Goal: Task Accomplishment & Management: Use online tool/utility

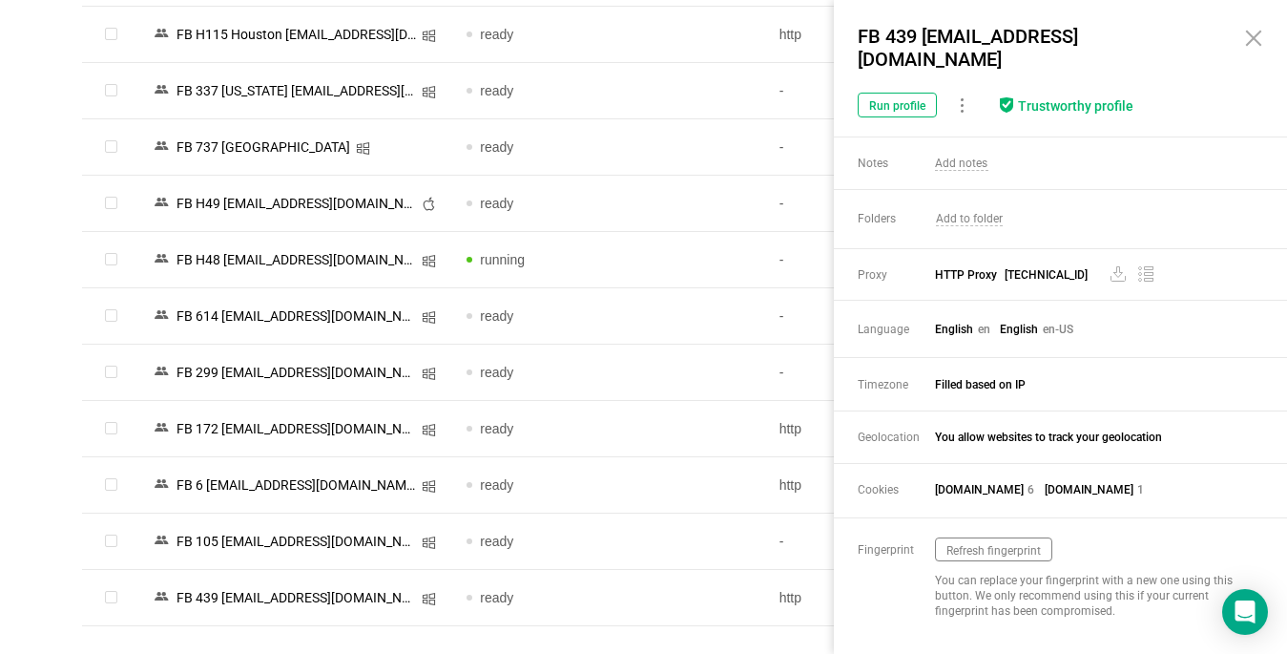
click at [1249, 45] on icon at bounding box center [1253, 38] width 23 height 23
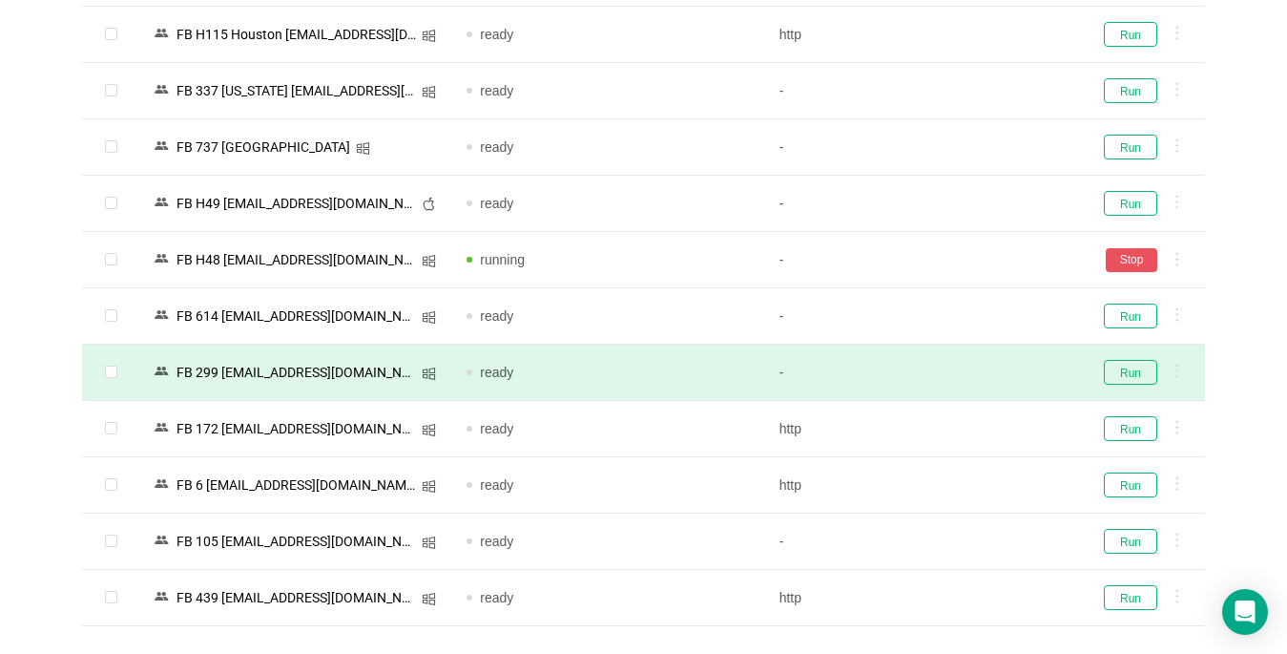
scroll to position [4248, 0]
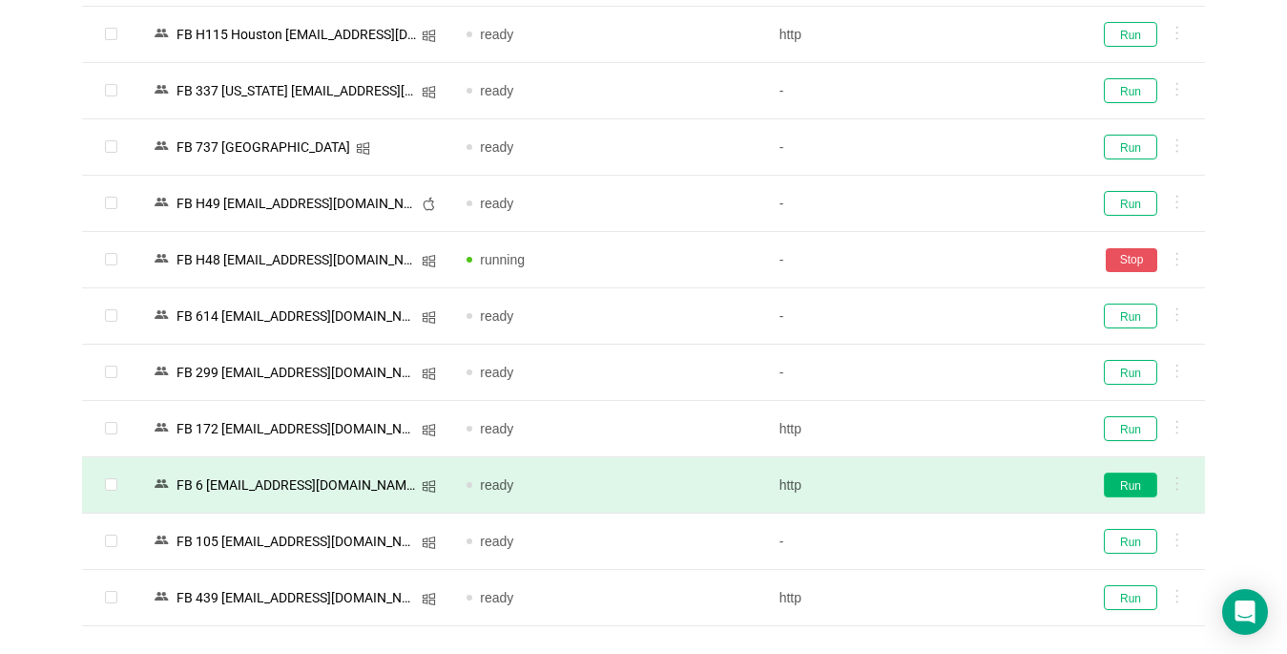
click at [1122, 490] on button "Run" at bounding box center [1130, 484] width 53 height 25
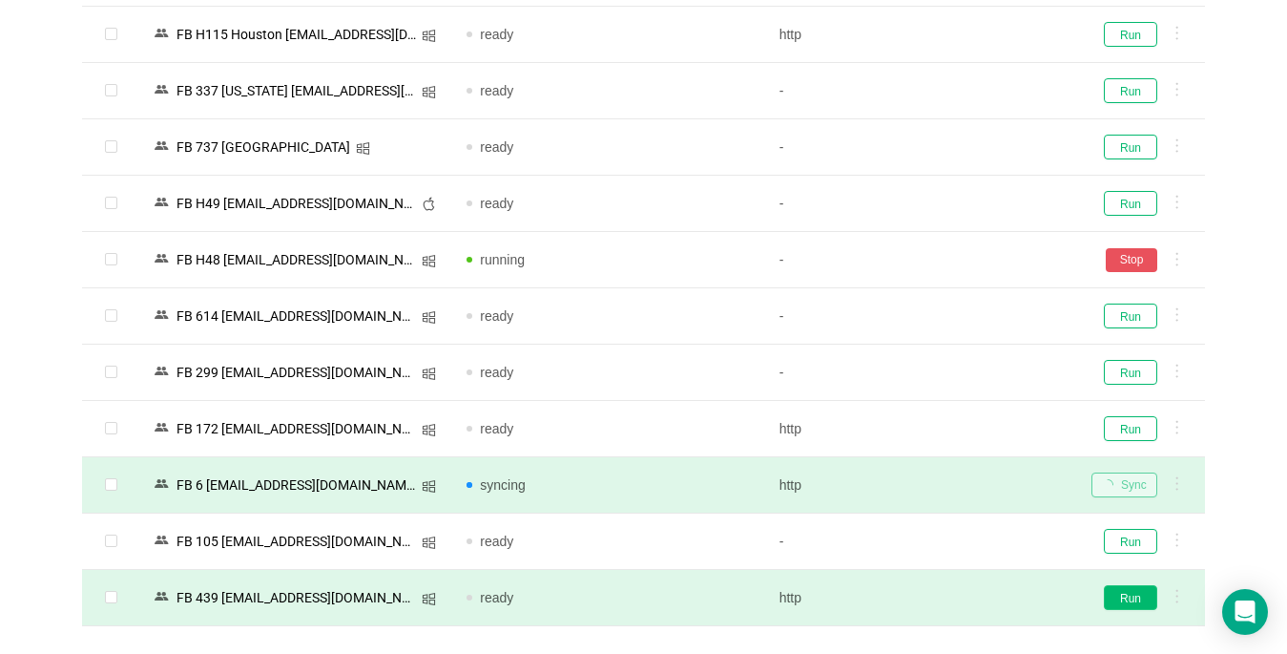
click at [1141, 595] on button "Run" at bounding box center [1130, 597] width 53 height 25
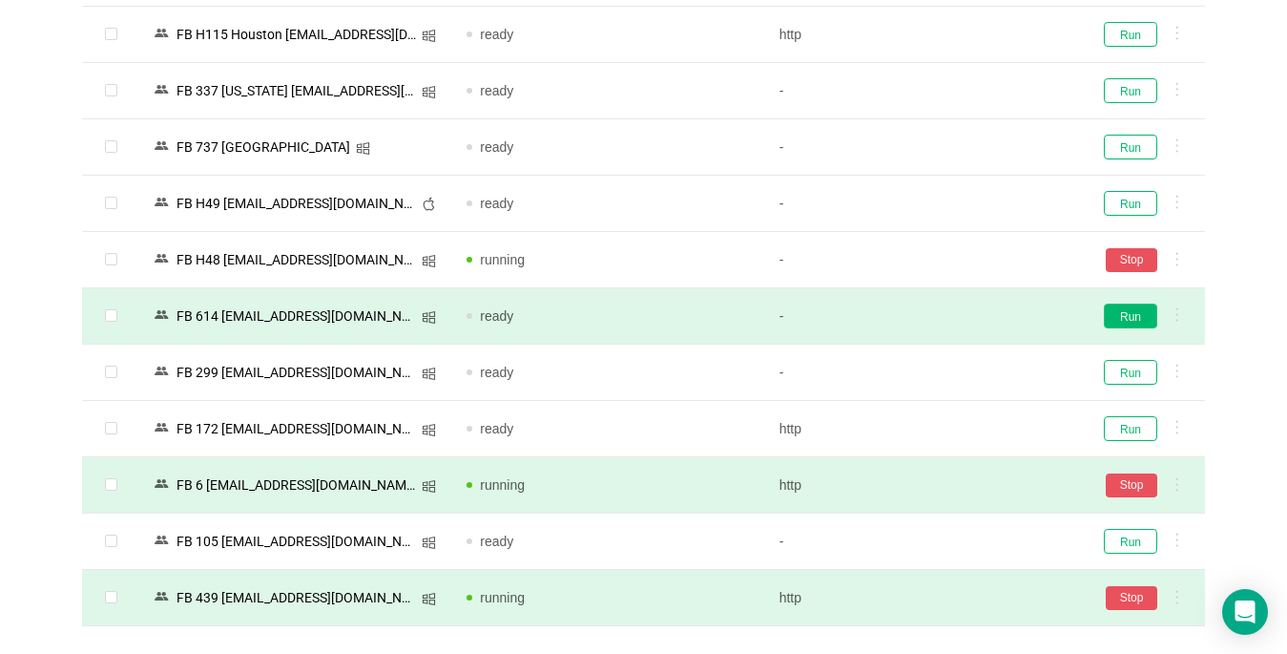
click at [1143, 321] on button "Run" at bounding box center [1130, 315] width 53 height 25
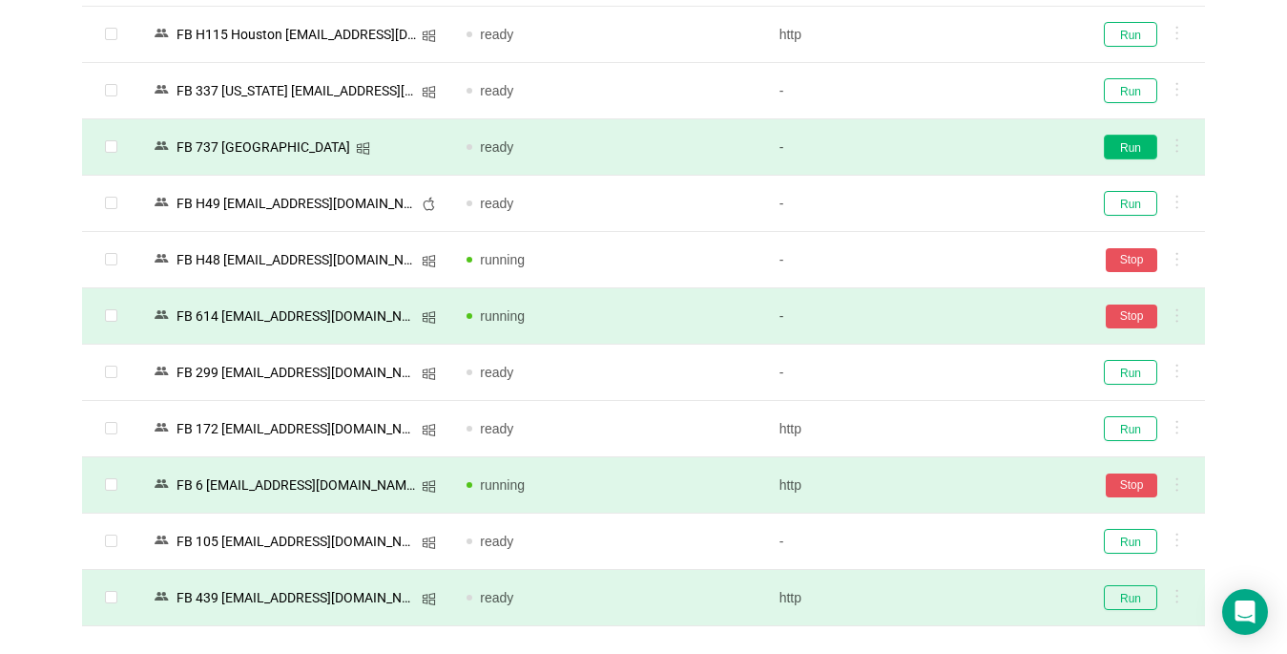
scroll to position [4153, 0]
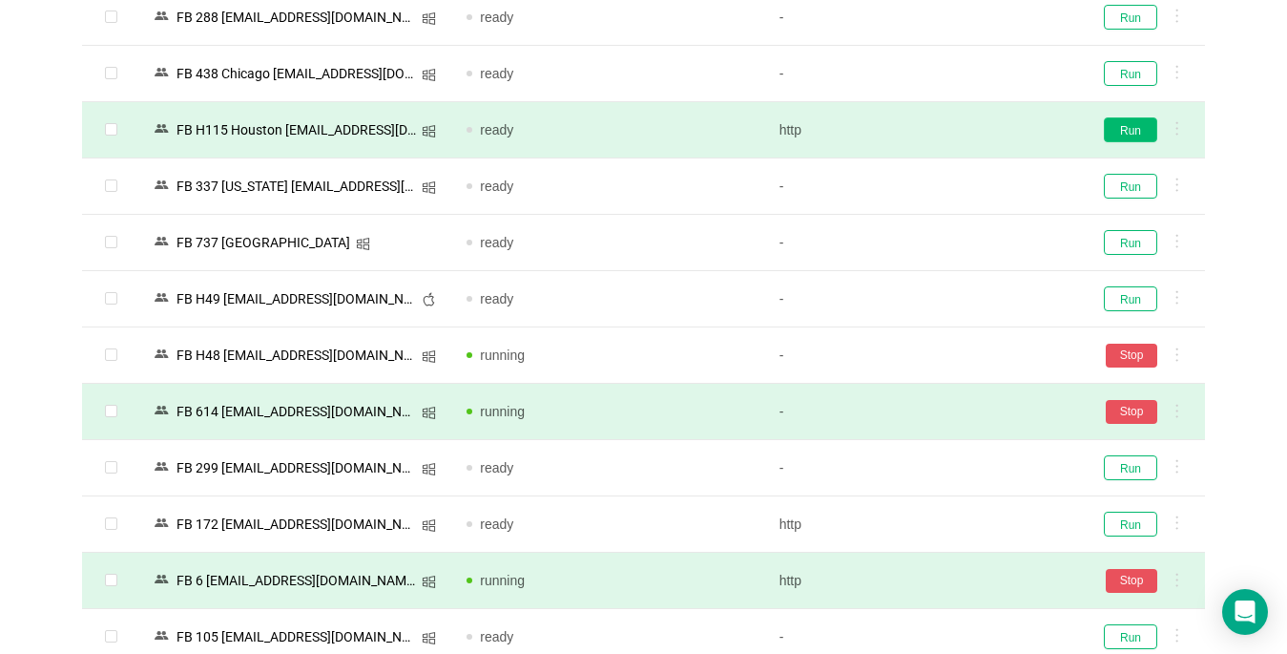
click at [1136, 128] on button "Run" at bounding box center [1130, 129] width 53 height 25
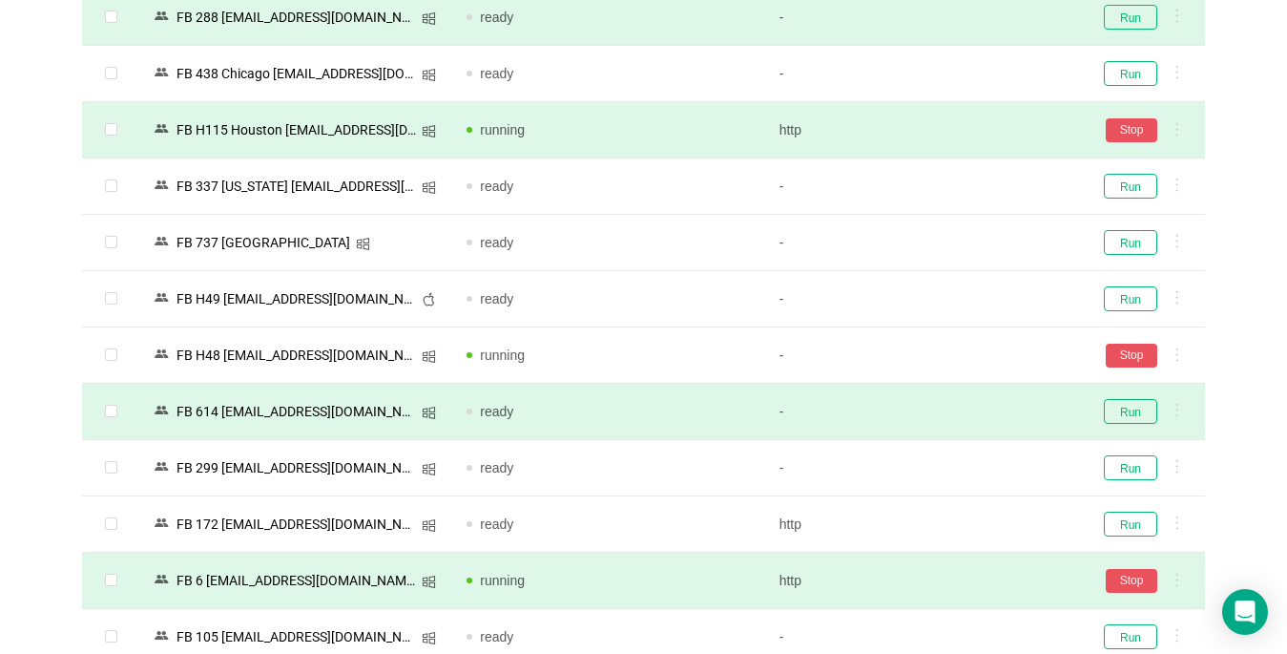
scroll to position [3867, 0]
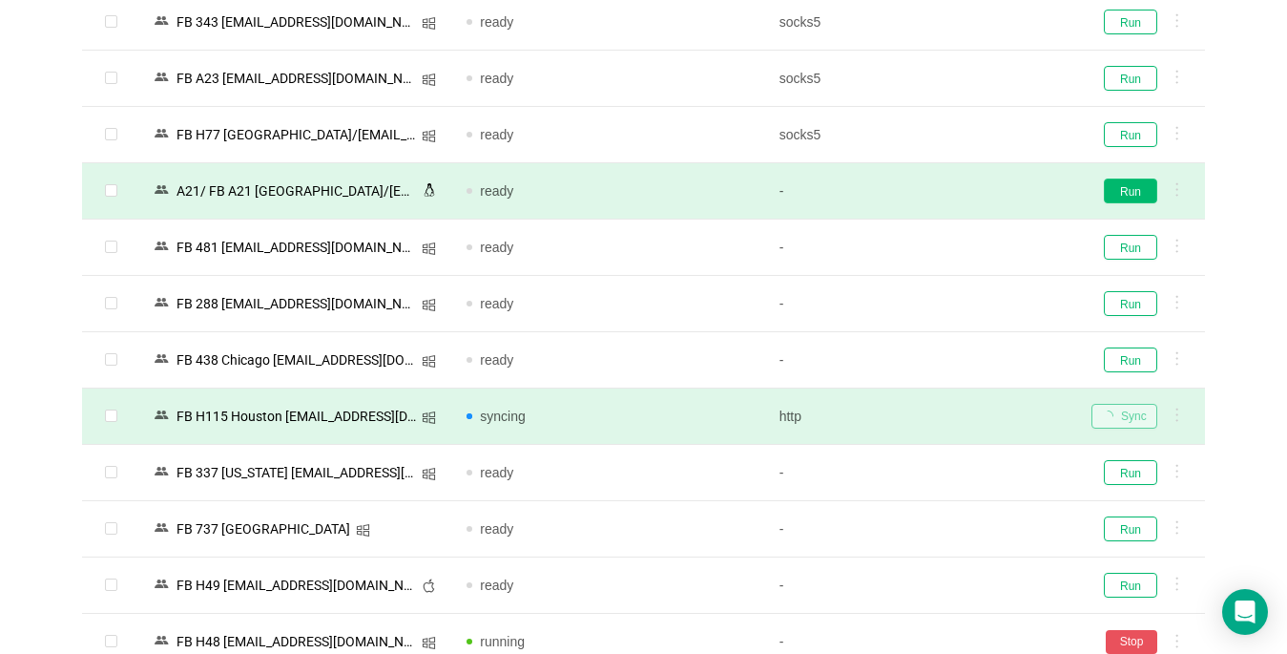
click at [1133, 194] on button "Run" at bounding box center [1130, 190] width 53 height 25
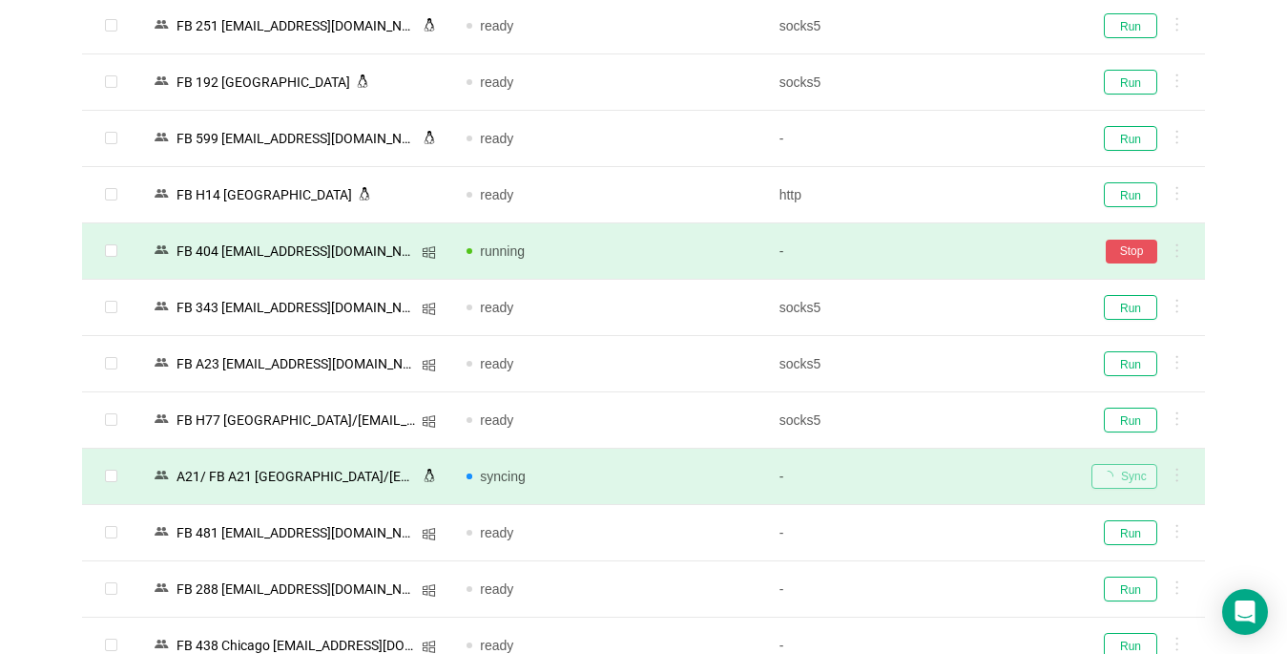
scroll to position [3580, 0]
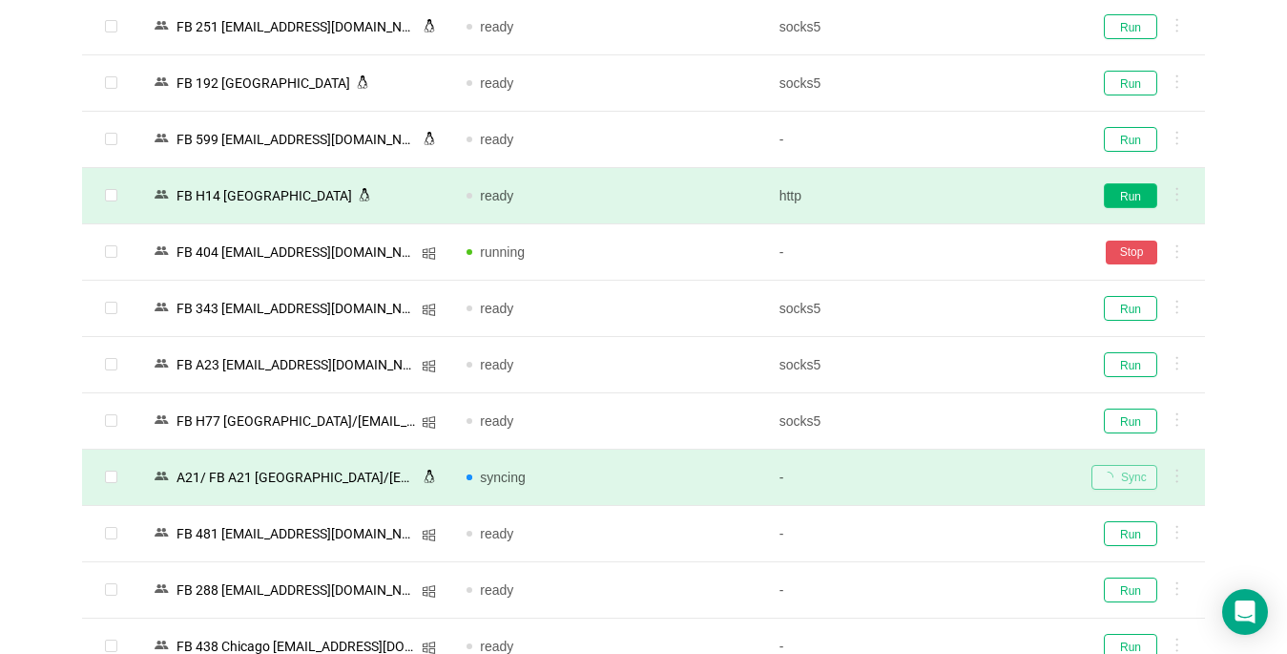
click at [1139, 198] on button "Run" at bounding box center [1130, 195] width 53 height 25
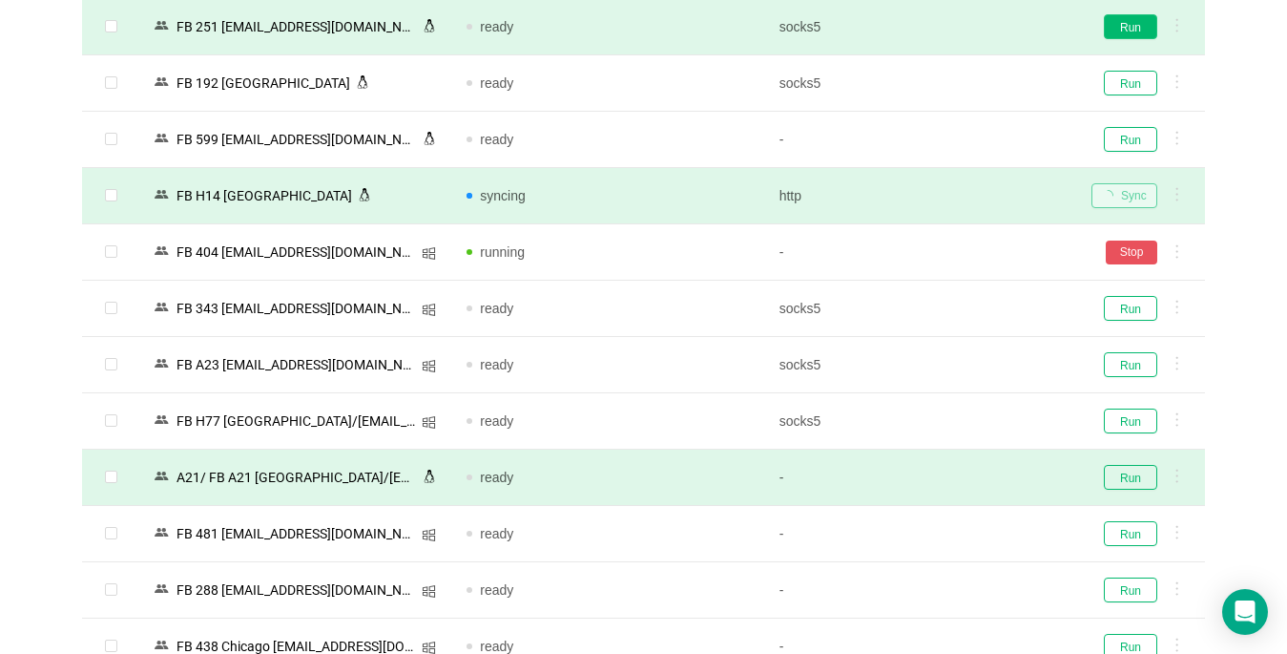
click at [1147, 31] on button "Run" at bounding box center [1130, 26] width 53 height 25
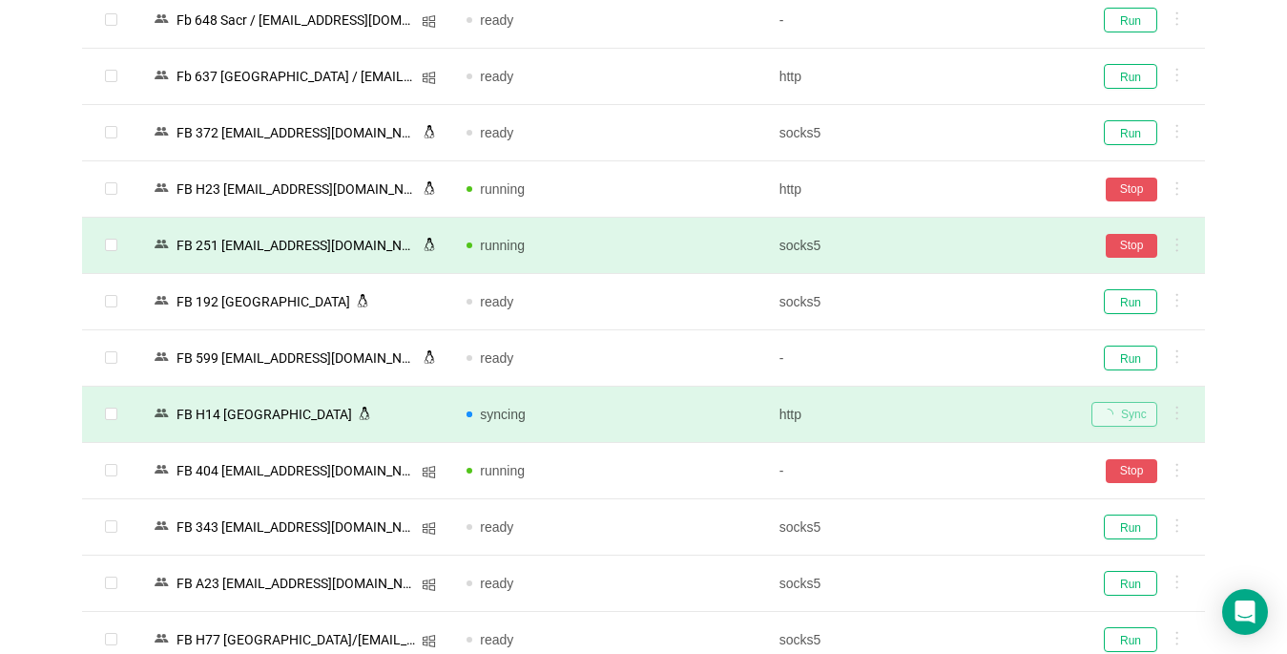
scroll to position [3008, 0]
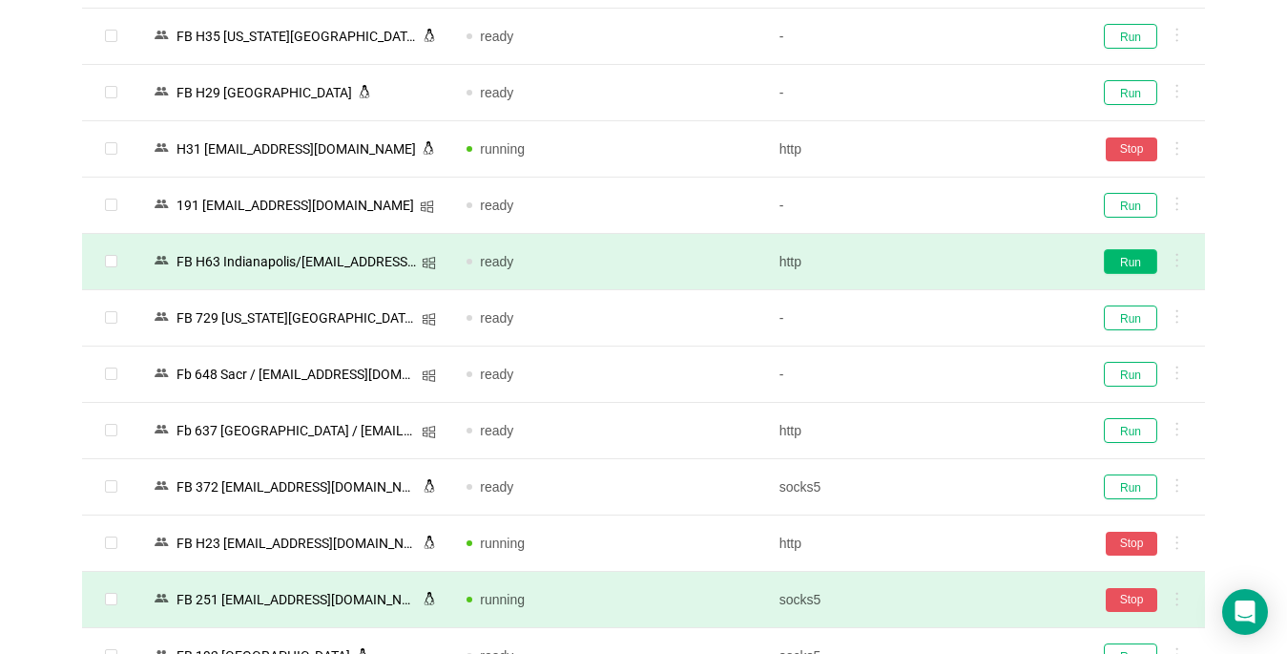
click at [1141, 261] on button "Run" at bounding box center [1130, 261] width 53 height 25
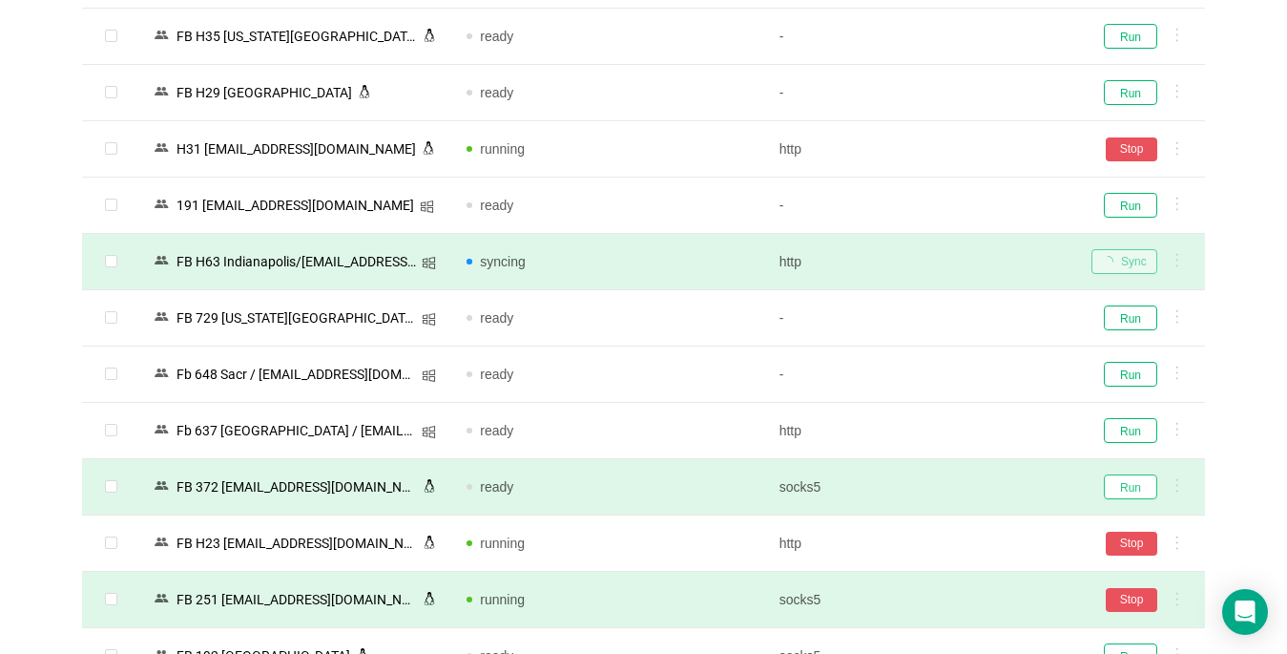
click at [1130, 488] on button "Run" at bounding box center [1130, 486] width 53 height 25
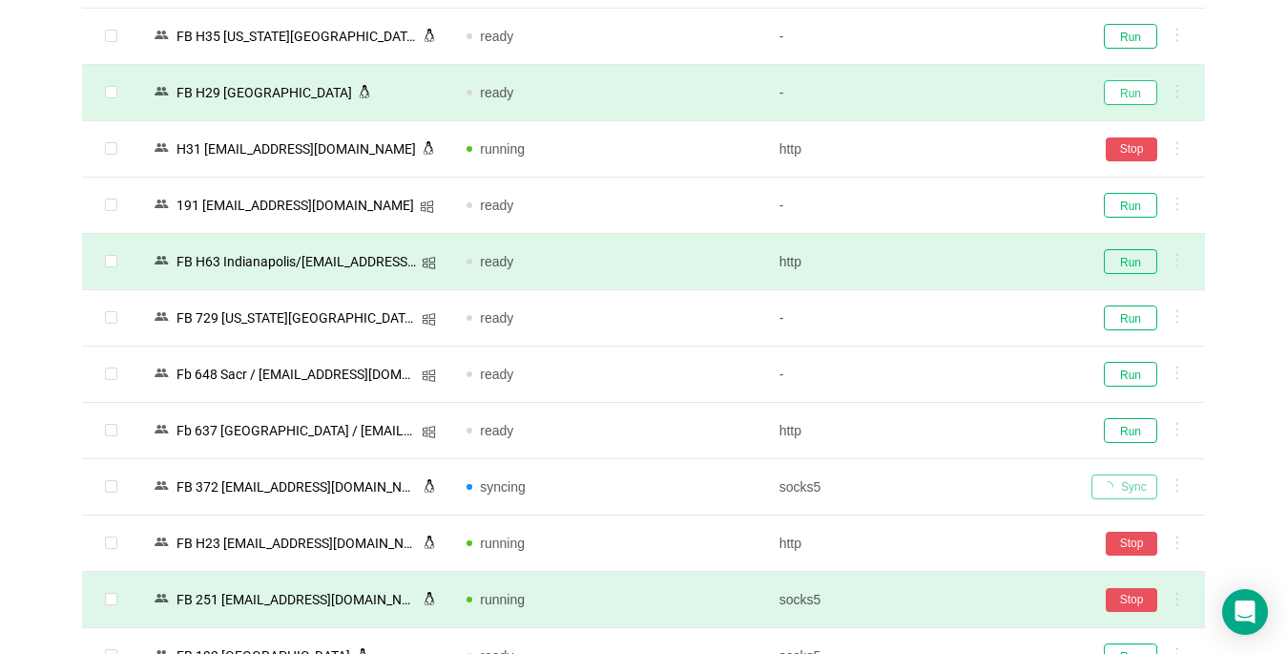
click at [1122, 98] on button "Run" at bounding box center [1130, 92] width 53 height 25
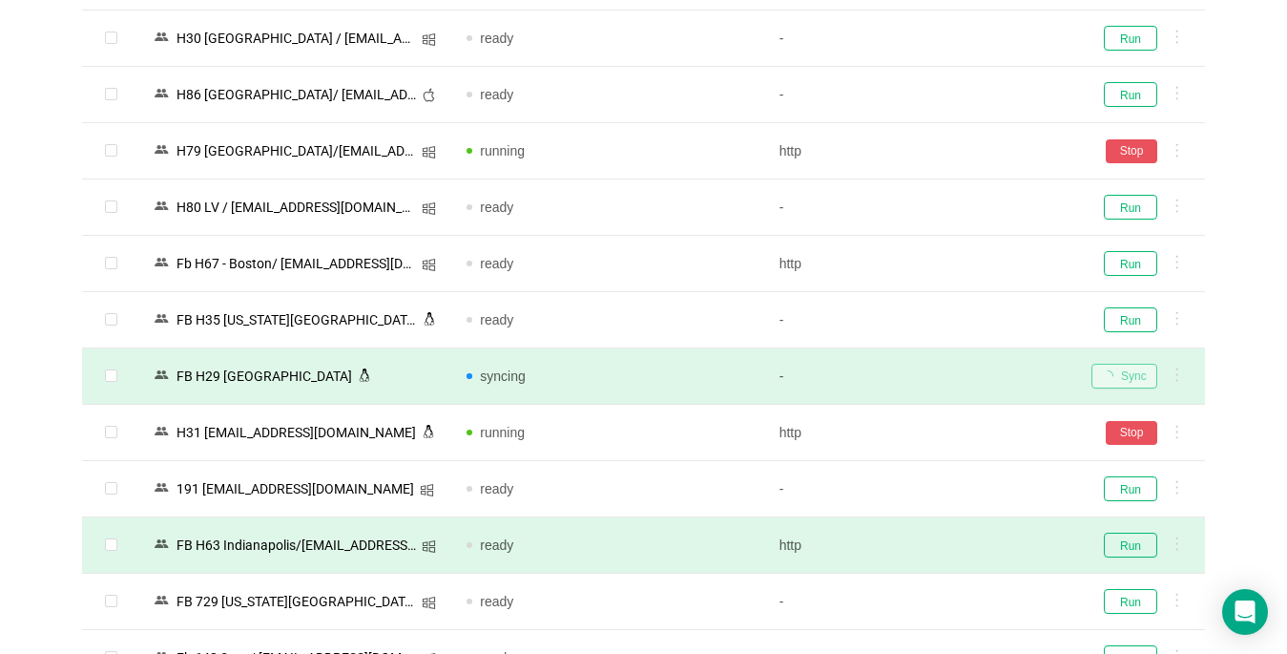
scroll to position [2721, 0]
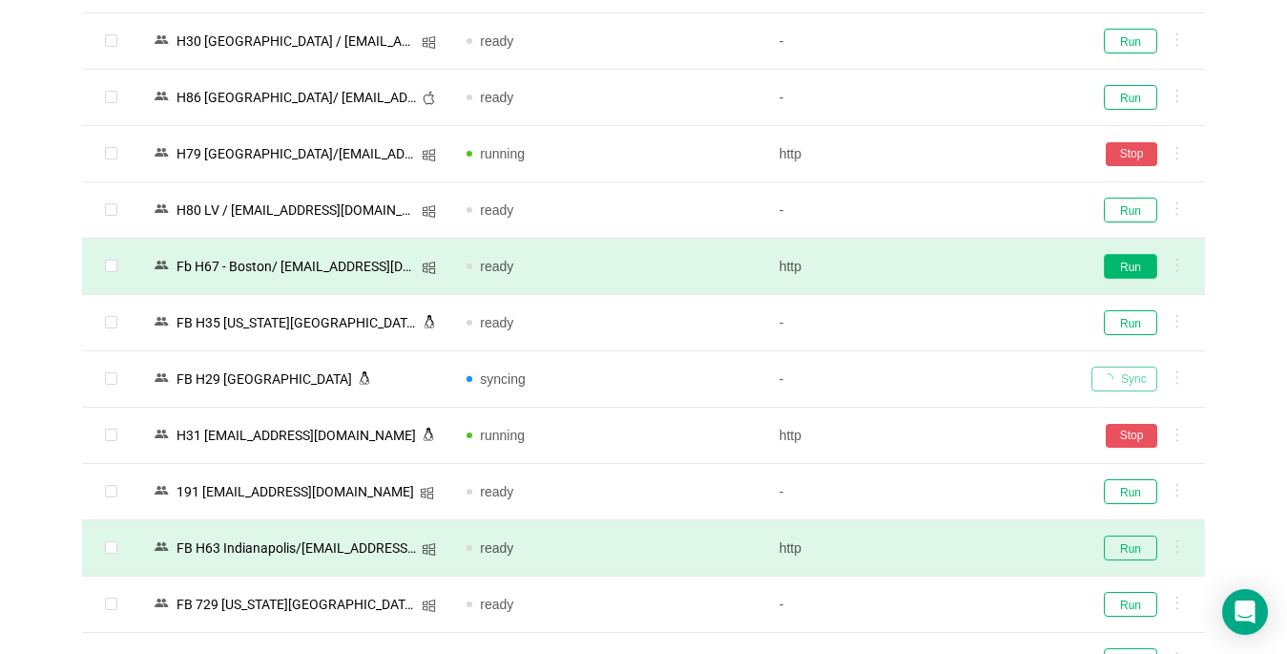
click at [1136, 268] on button "Run" at bounding box center [1130, 266] width 53 height 25
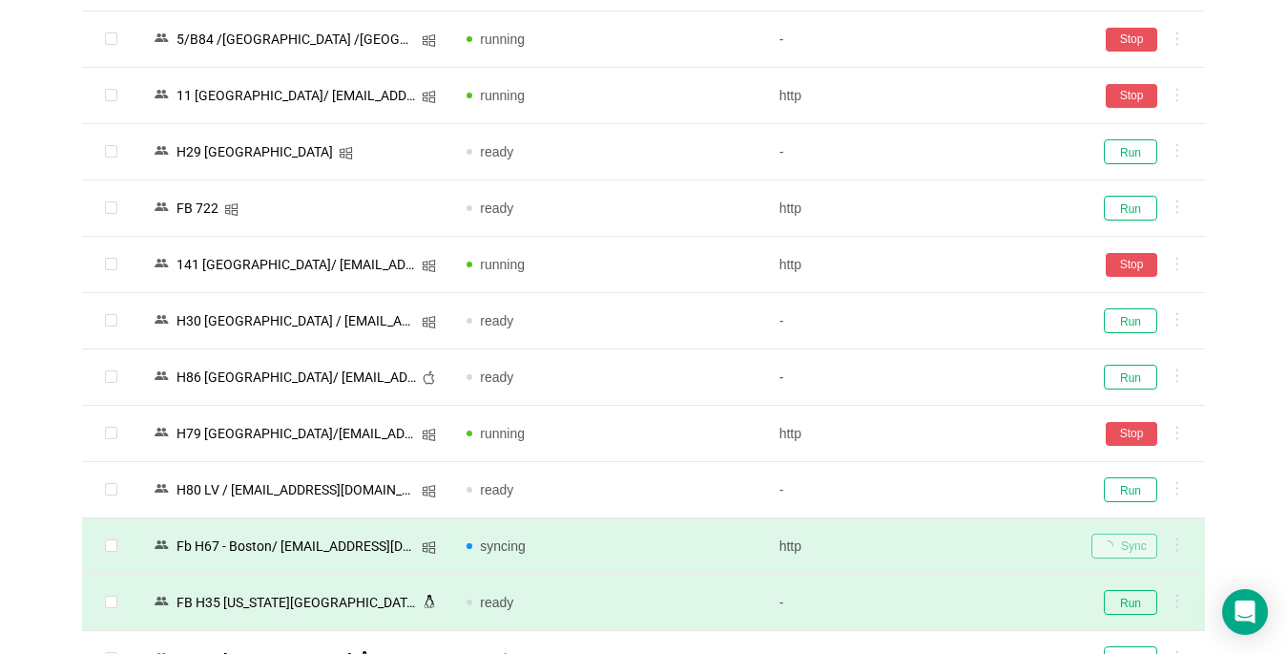
scroll to position [2435, 0]
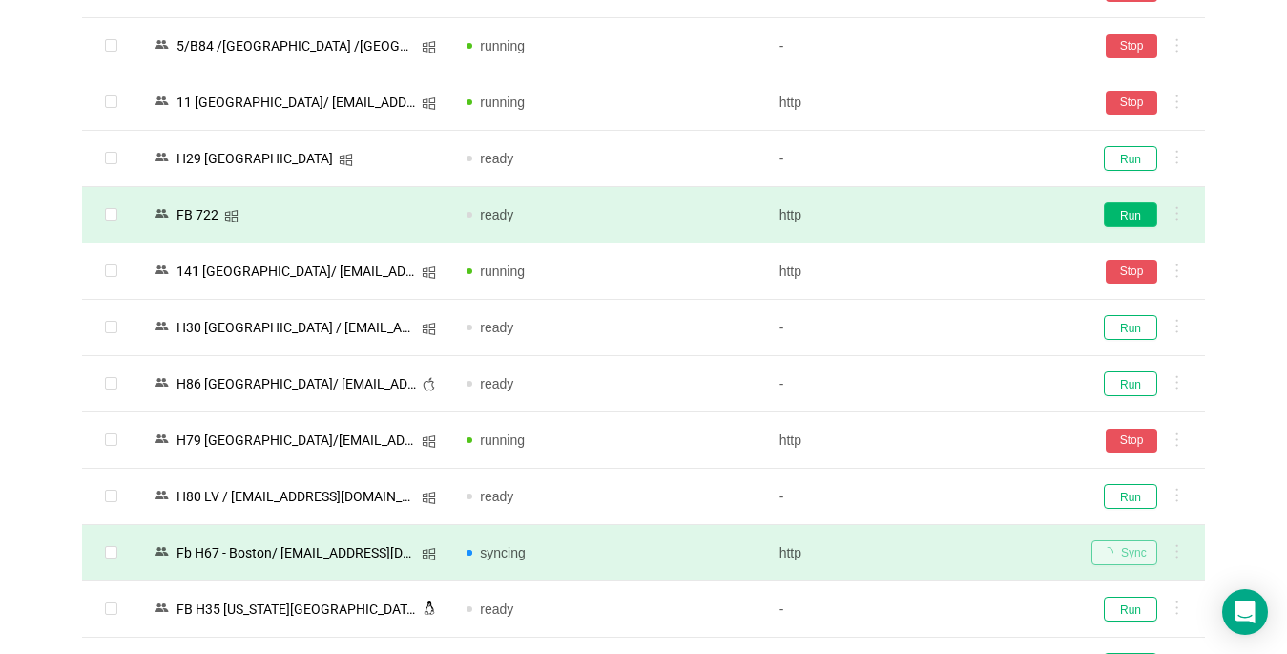
click at [1122, 210] on button "Run" at bounding box center [1130, 214] width 53 height 25
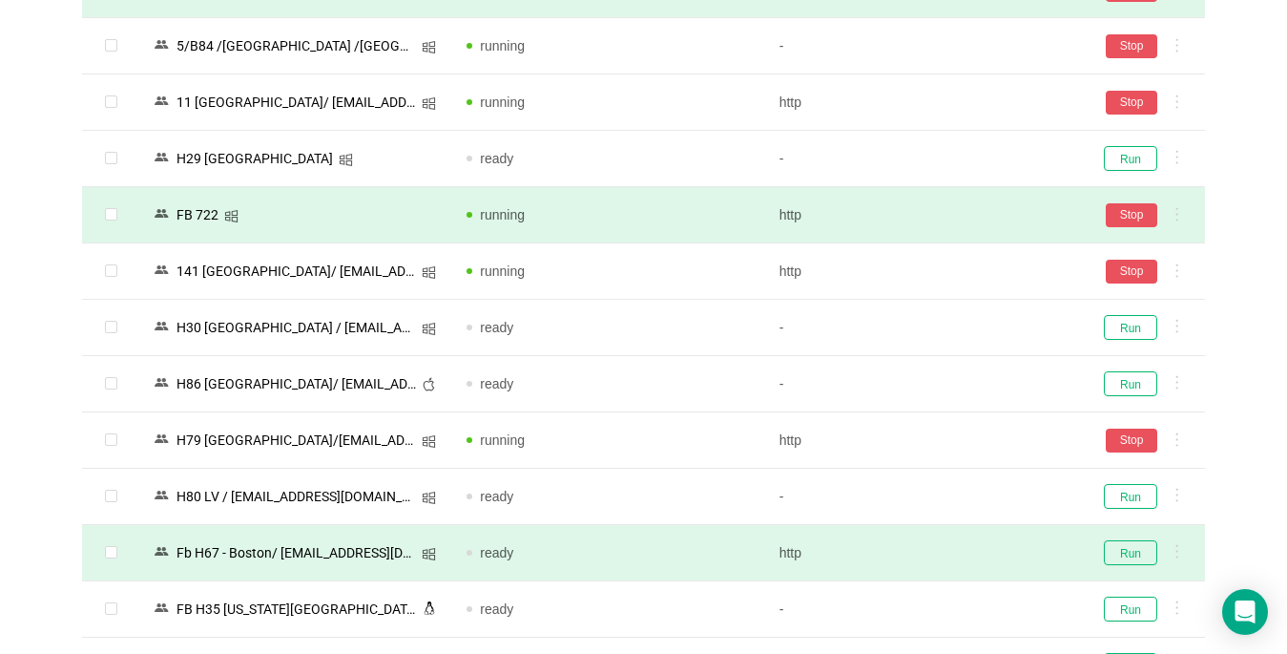
scroll to position [2054, 0]
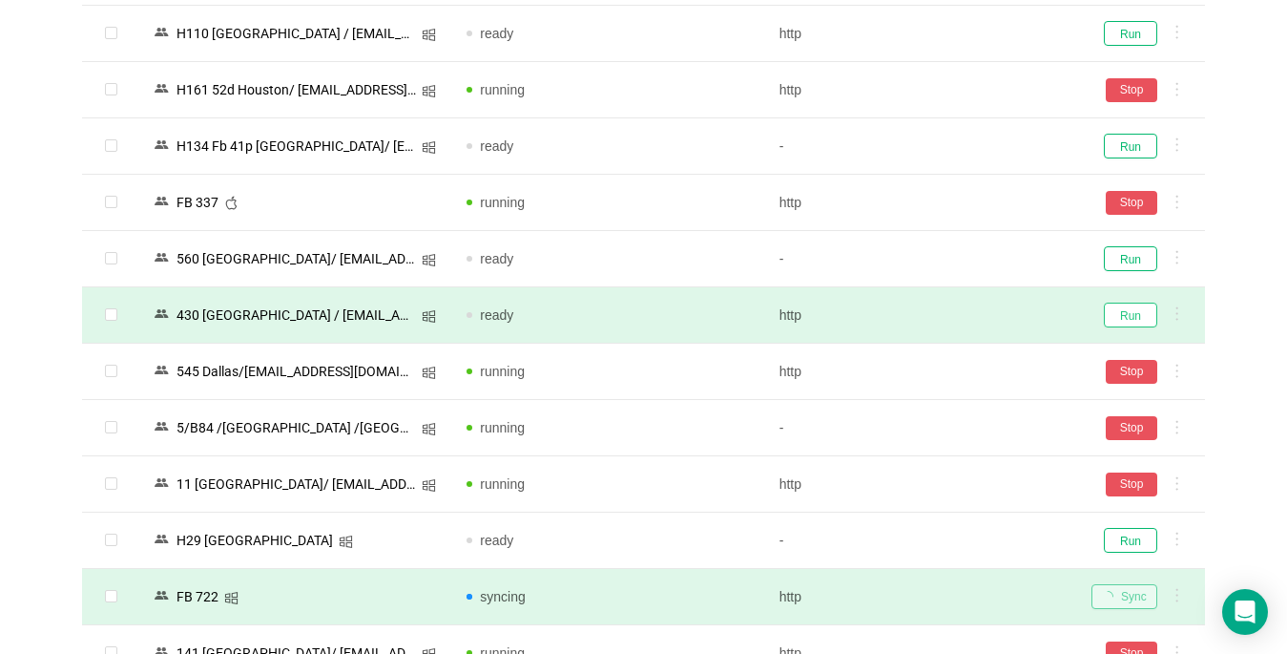
click at [1128, 314] on button "Run" at bounding box center [1130, 314] width 53 height 25
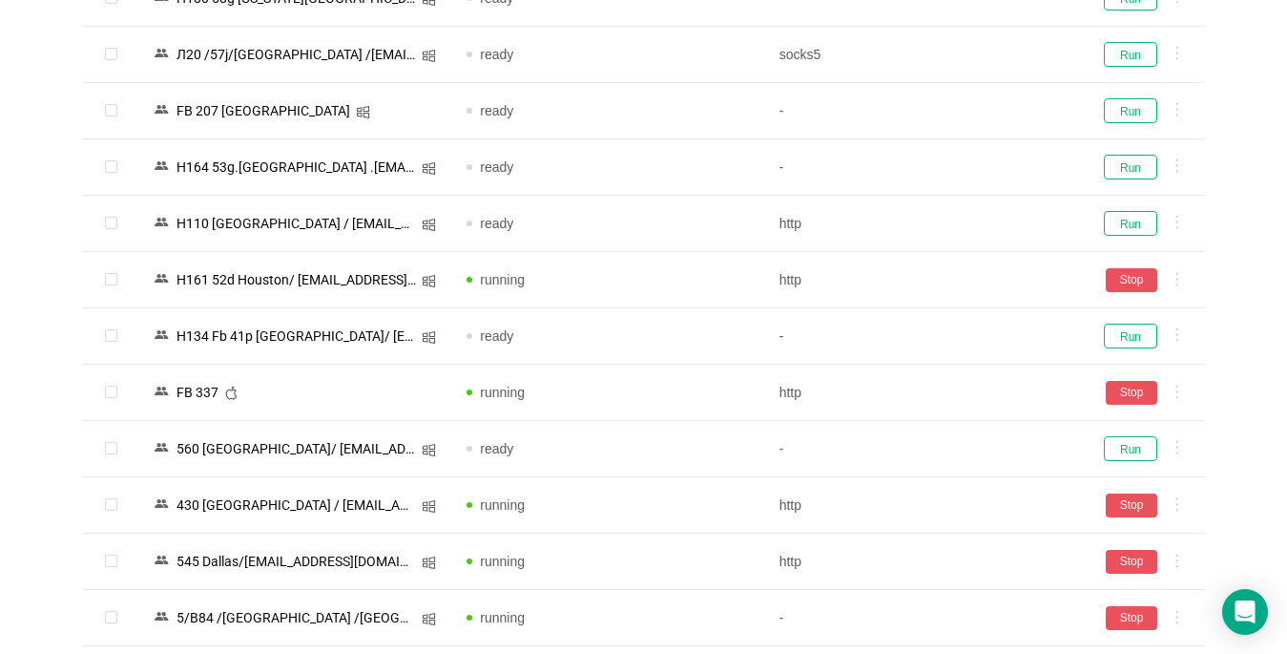
scroll to position [1863, 0]
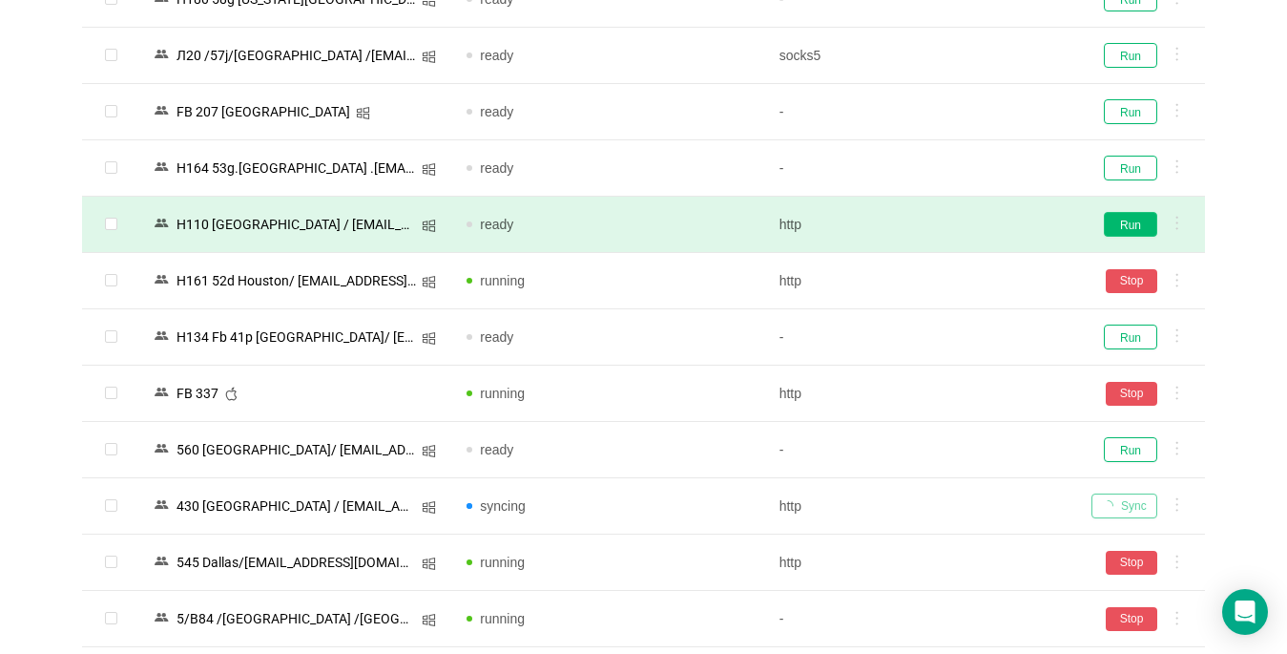
click at [1138, 226] on button "Run" at bounding box center [1130, 224] width 53 height 25
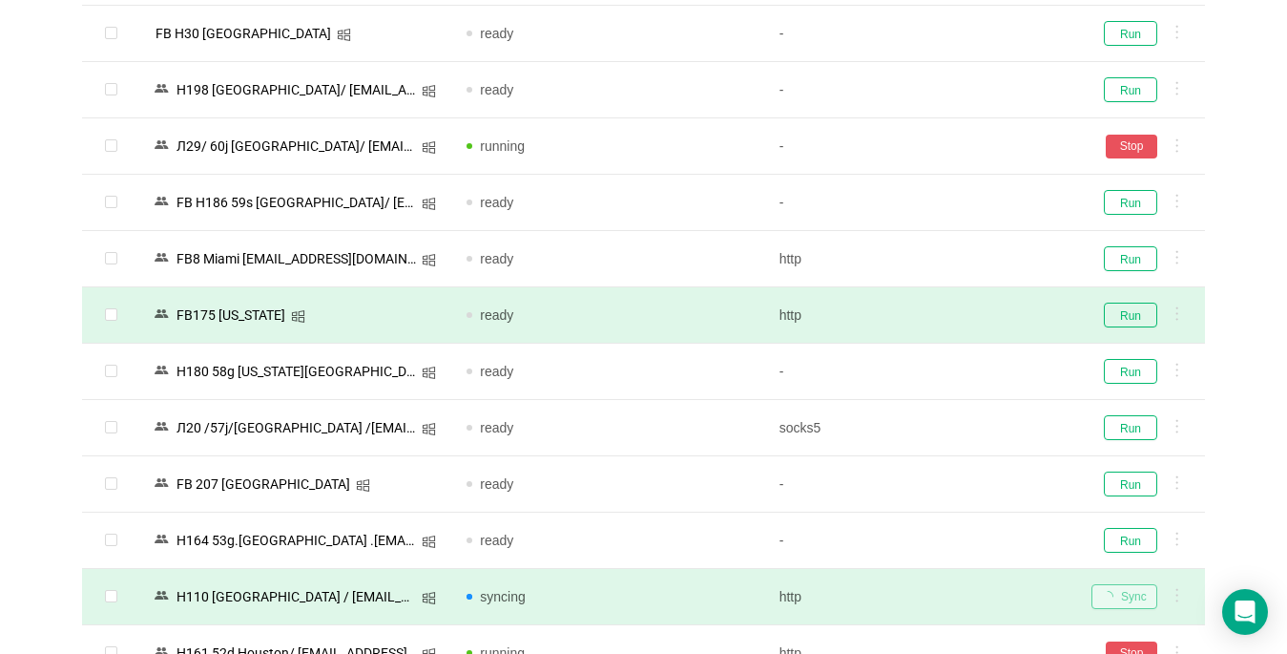
scroll to position [1481, 0]
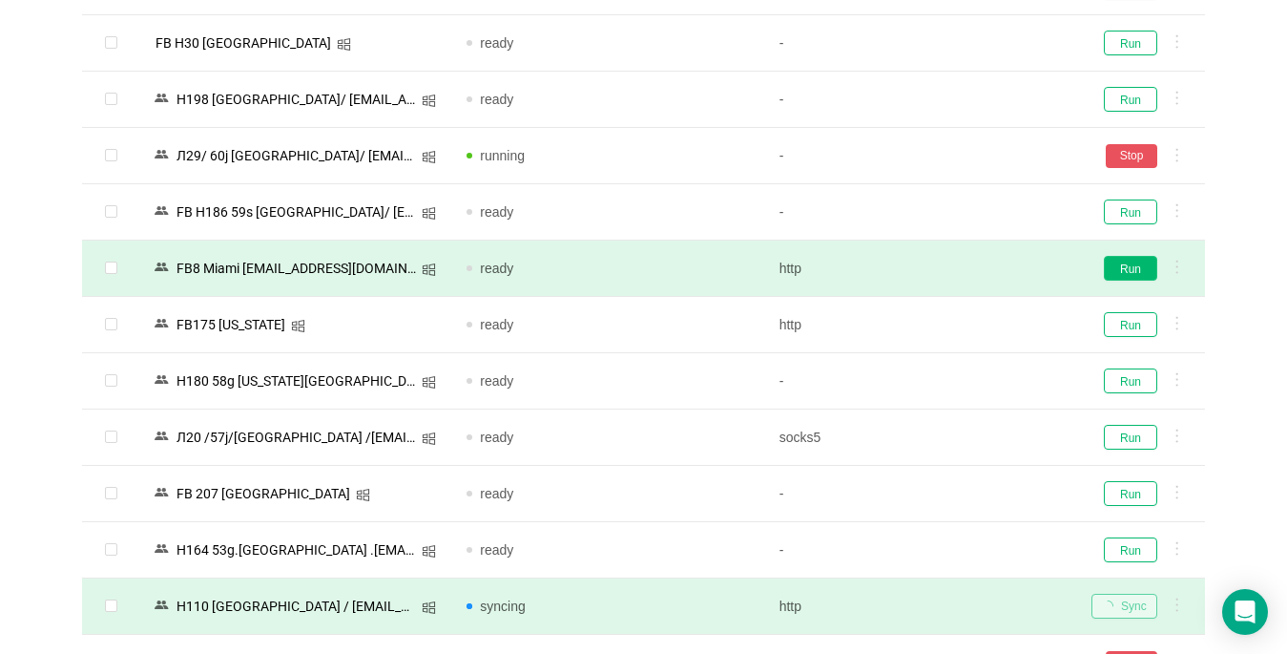
click at [1136, 263] on button "Run" at bounding box center [1130, 268] width 53 height 25
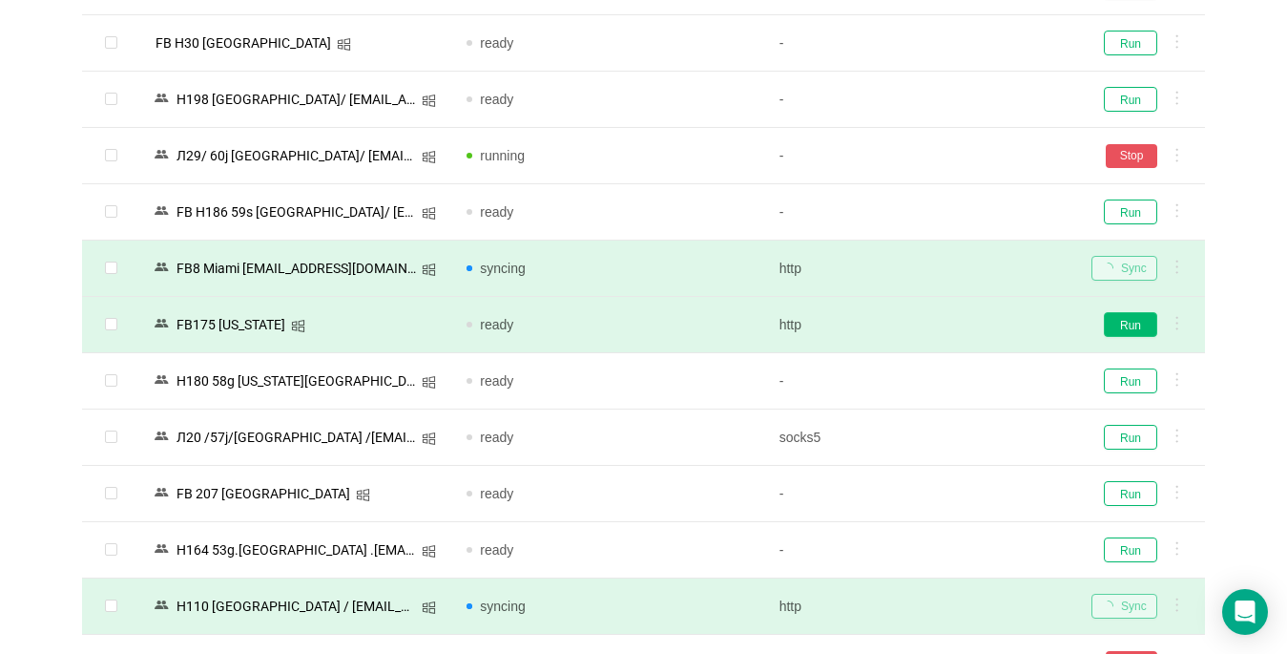
click at [1132, 330] on button "Run" at bounding box center [1130, 324] width 53 height 25
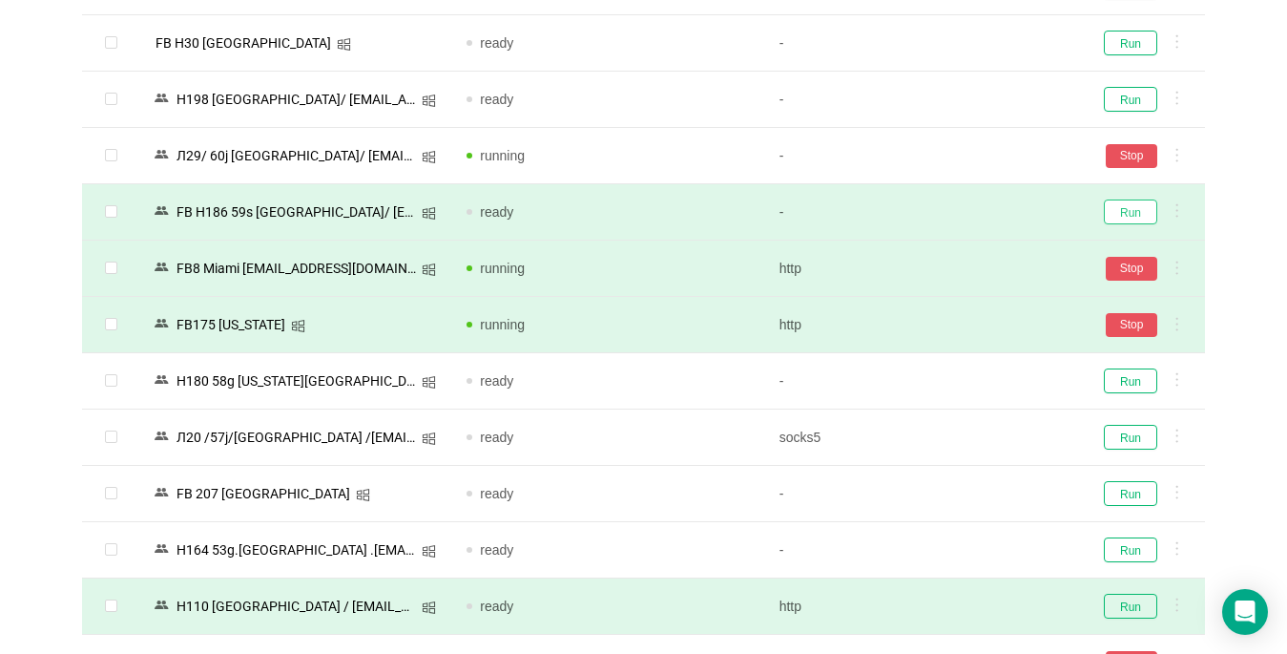
drag, startPoint x: 1132, startPoint y: 216, endPoint x: 1111, endPoint y: 214, distance: 21.1
click at [1132, 214] on button "Run" at bounding box center [1130, 211] width 53 height 25
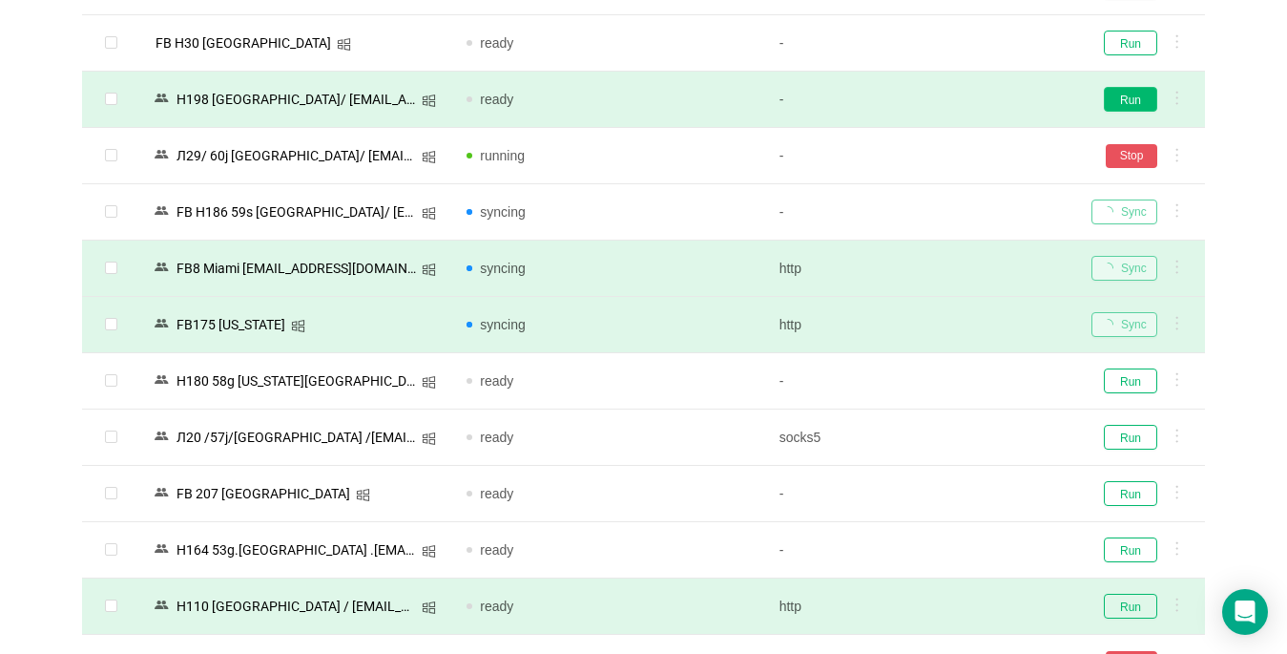
click at [1127, 98] on button "Run" at bounding box center [1130, 99] width 53 height 25
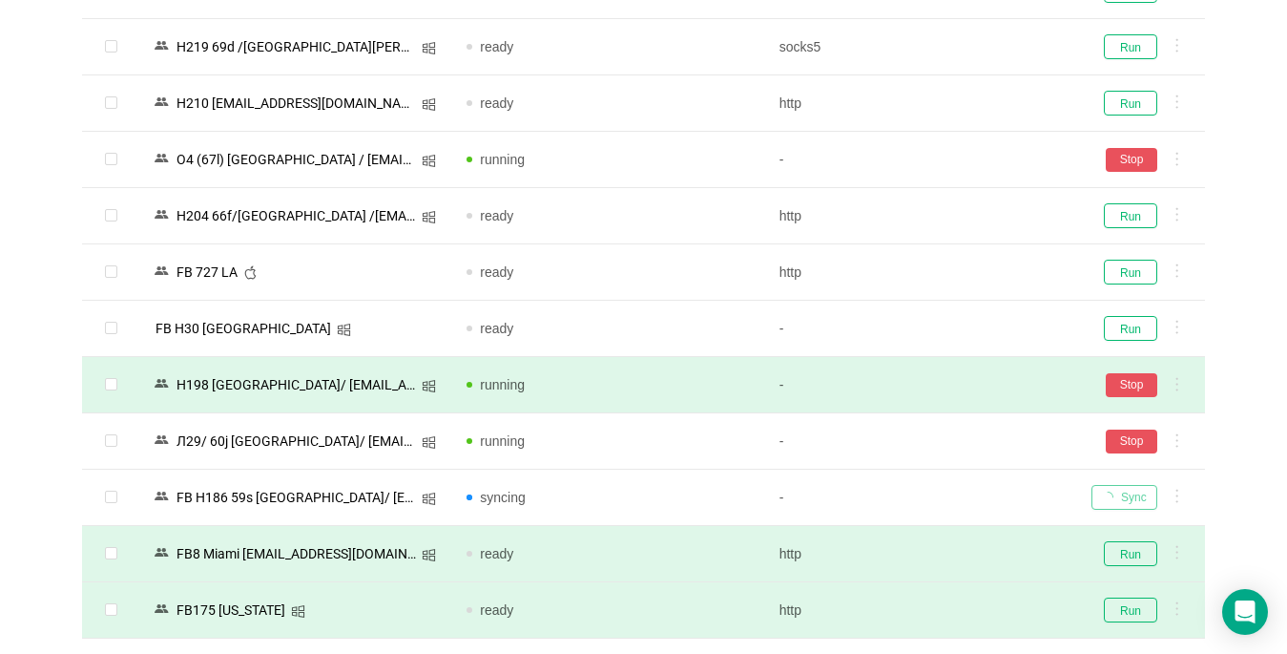
scroll to position [1099, 0]
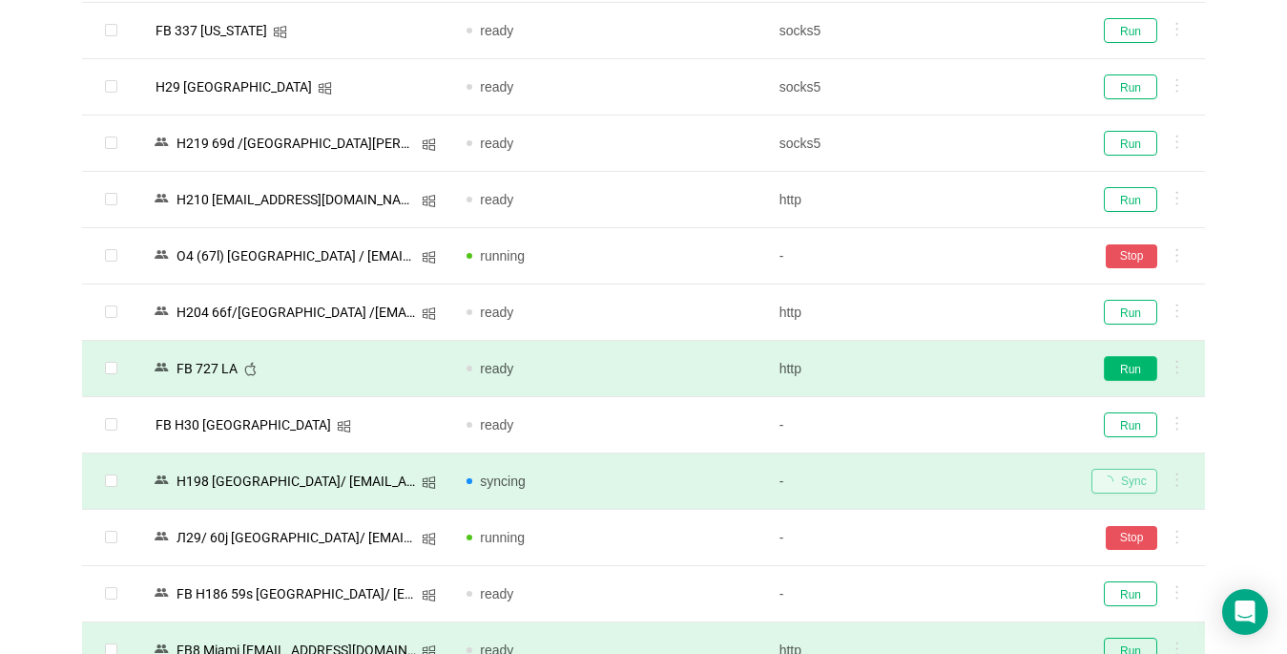
click at [1135, 377] on button "Run" at bounding box center [1130, 368] width 53 height 25
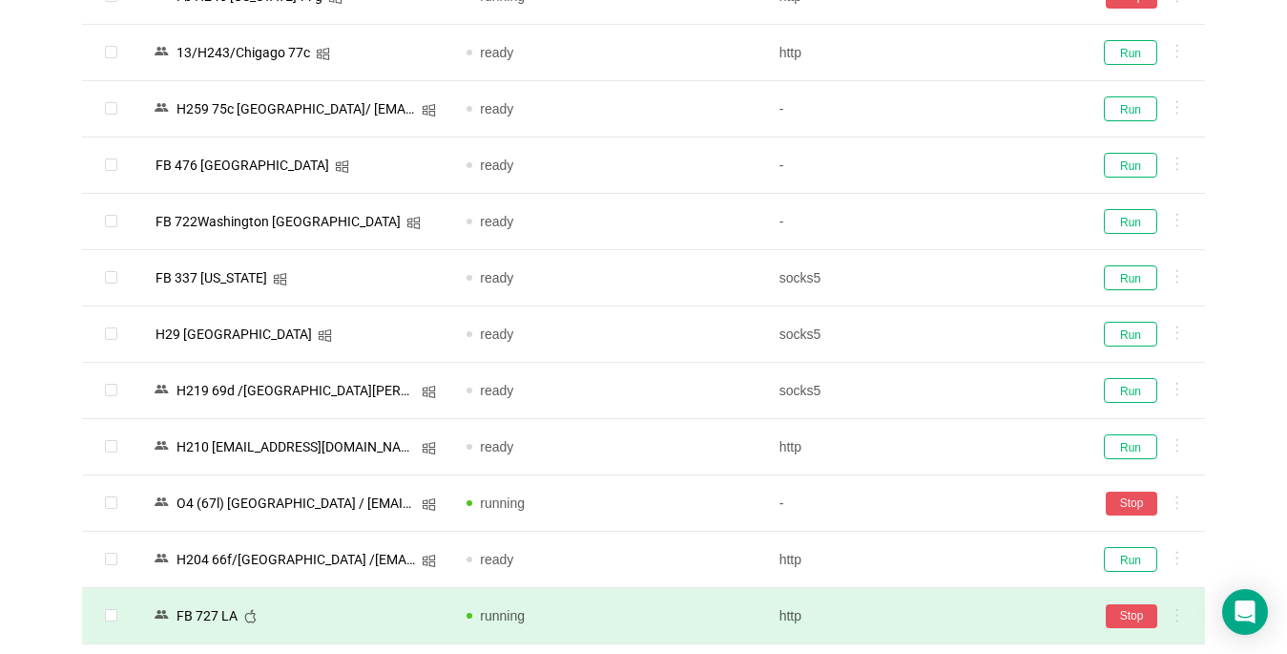
scroll to position [813, 0]
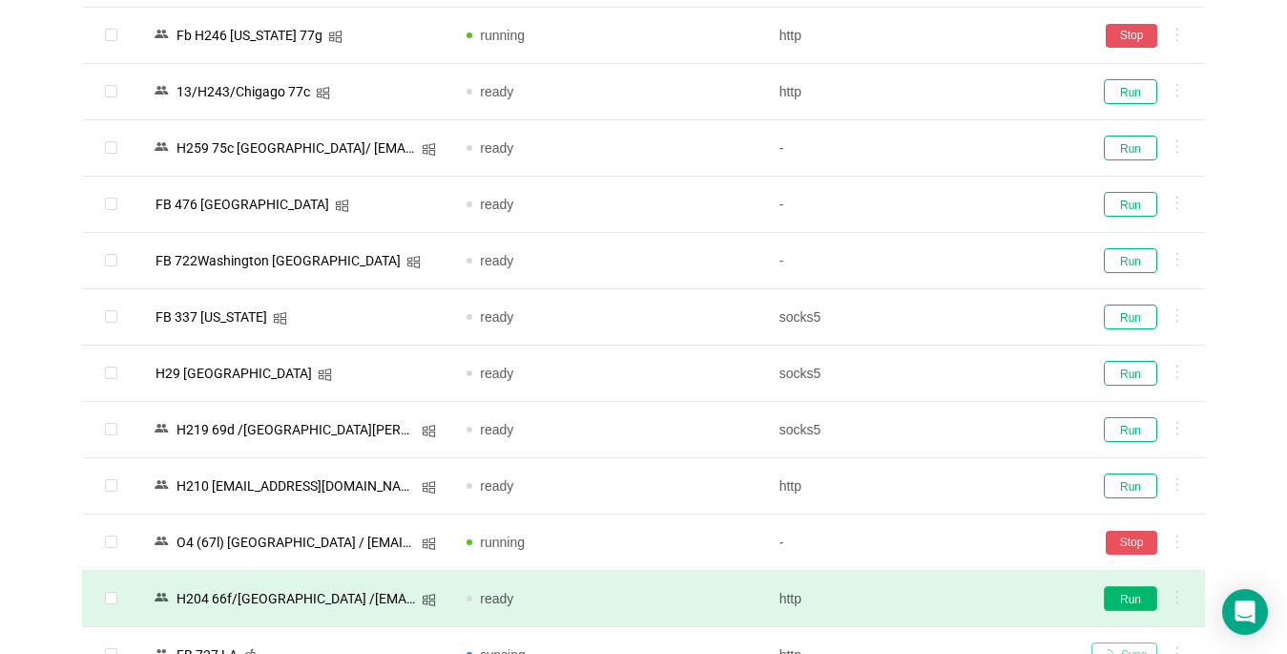
click at [1138, 597] on button "Run" at bounding box center [1130, 598] width 53 height 25
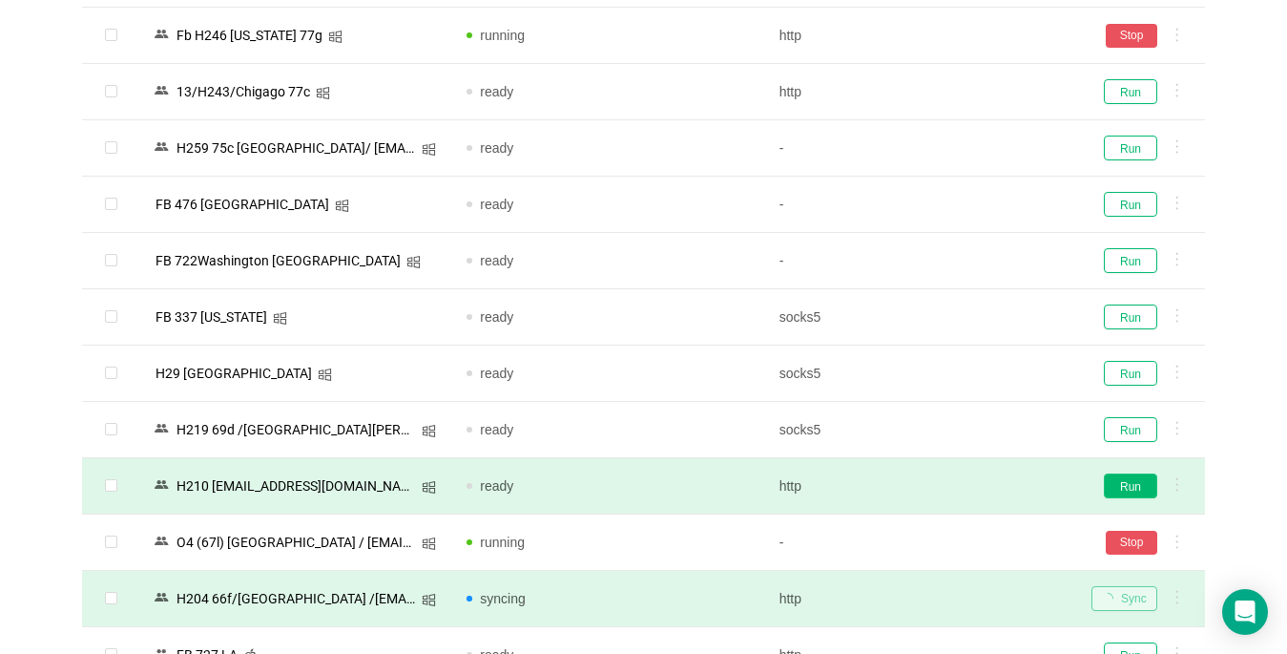
click at [1109, 486] on button "Run" at bounding box center [1130, 485] width 53 height 25
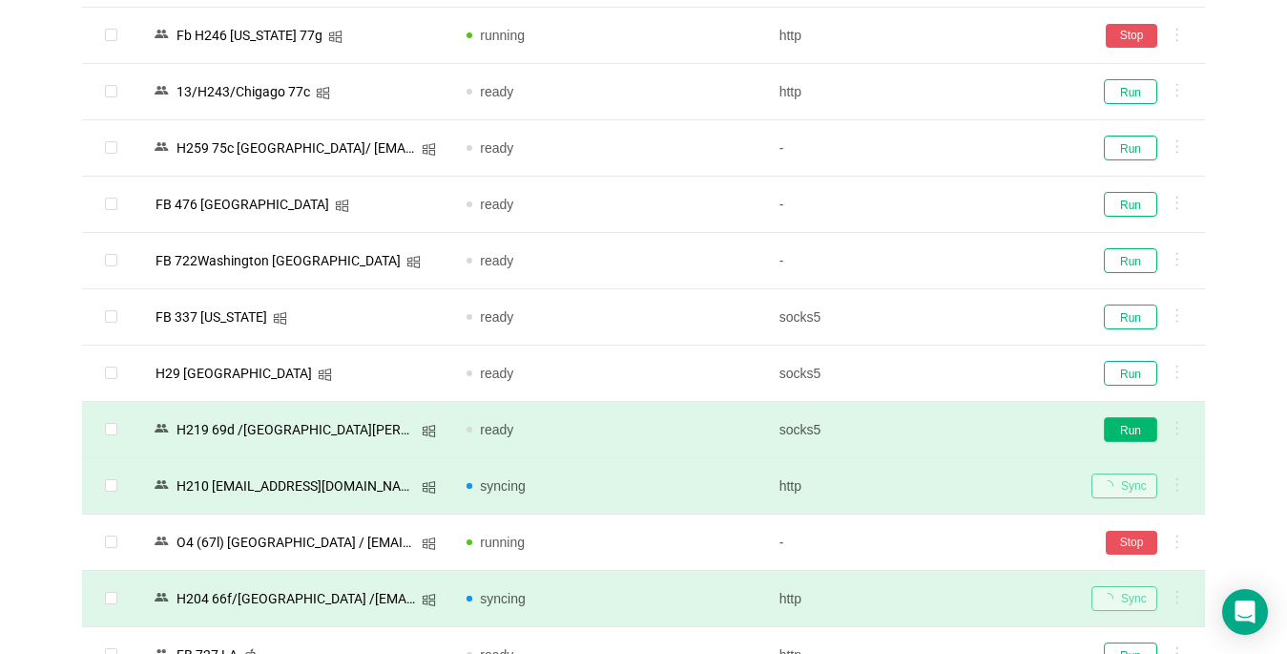
click at [1133, 425] on button "Run" at bounding box center [1130, 429] width 53 height 25
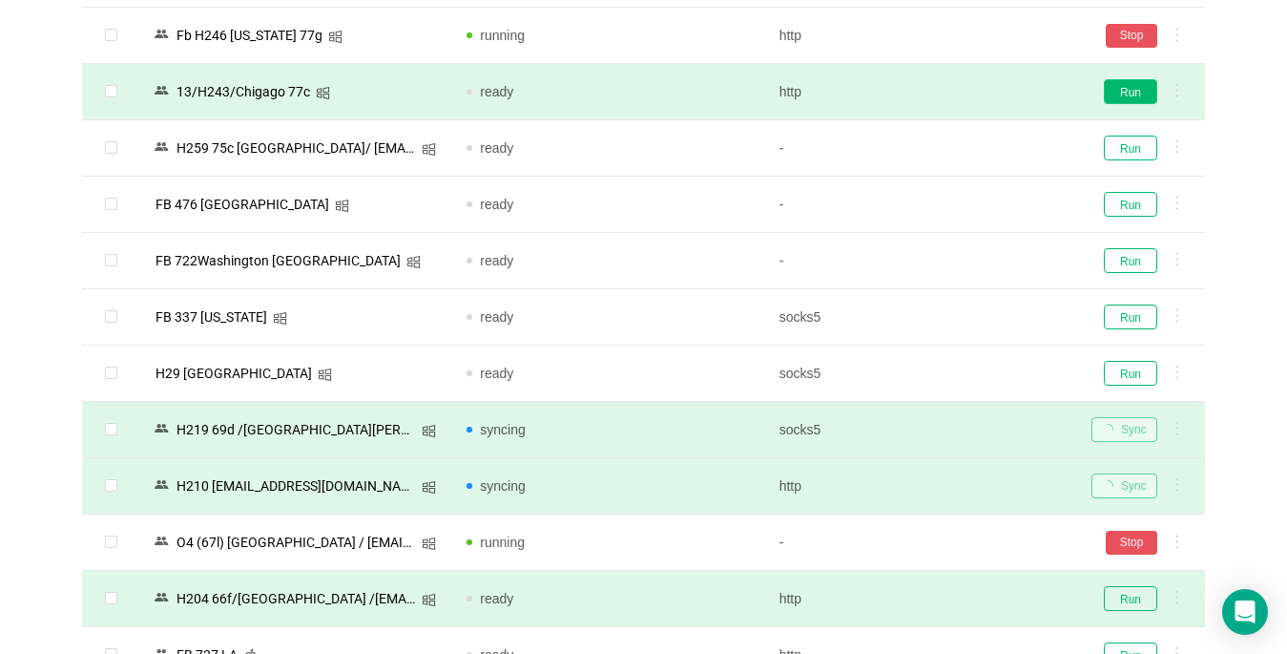
click at [1151, 96] on button "Run" at bounding box center [1130, 91] width 53 height 25
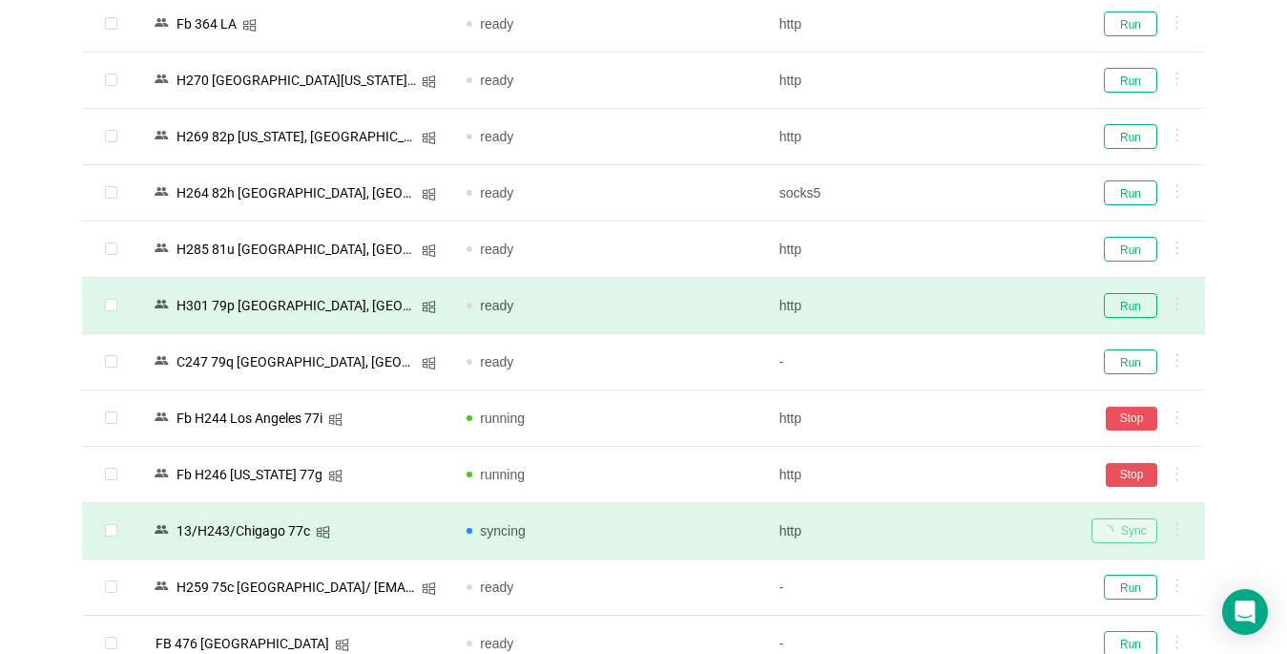
scroll to position [336, 0]
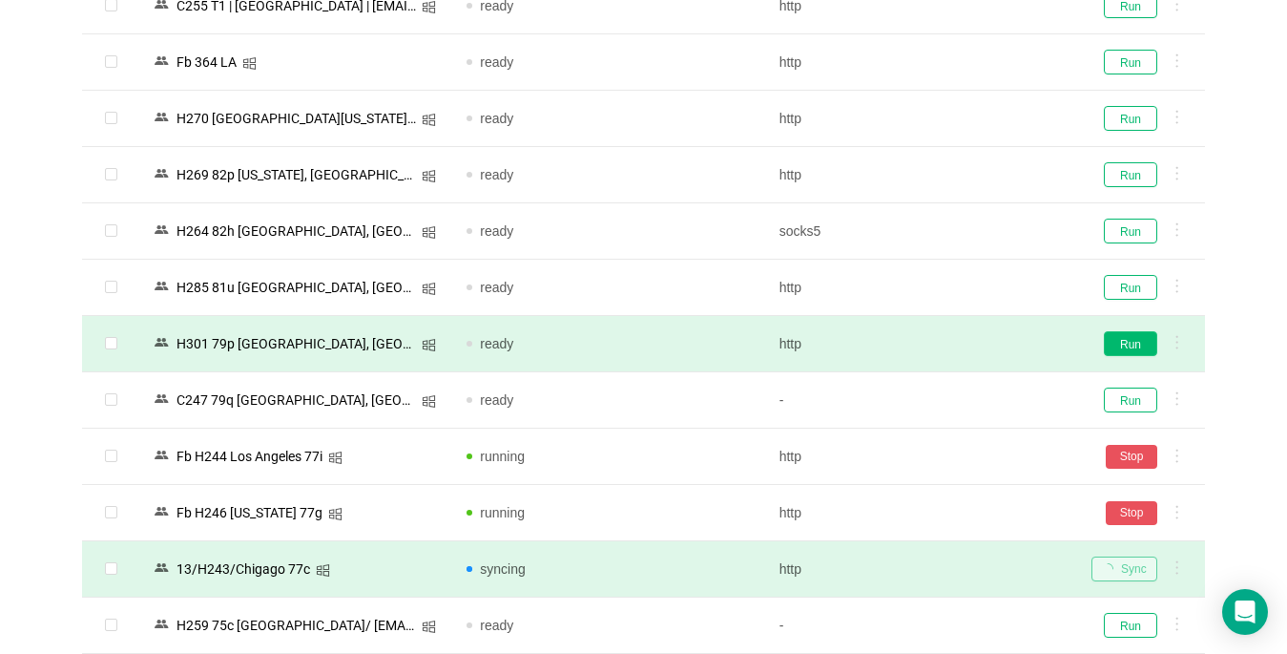
click at [1135, 334] on button "Run" at bounding box center [1130, 343] width 53 height 25
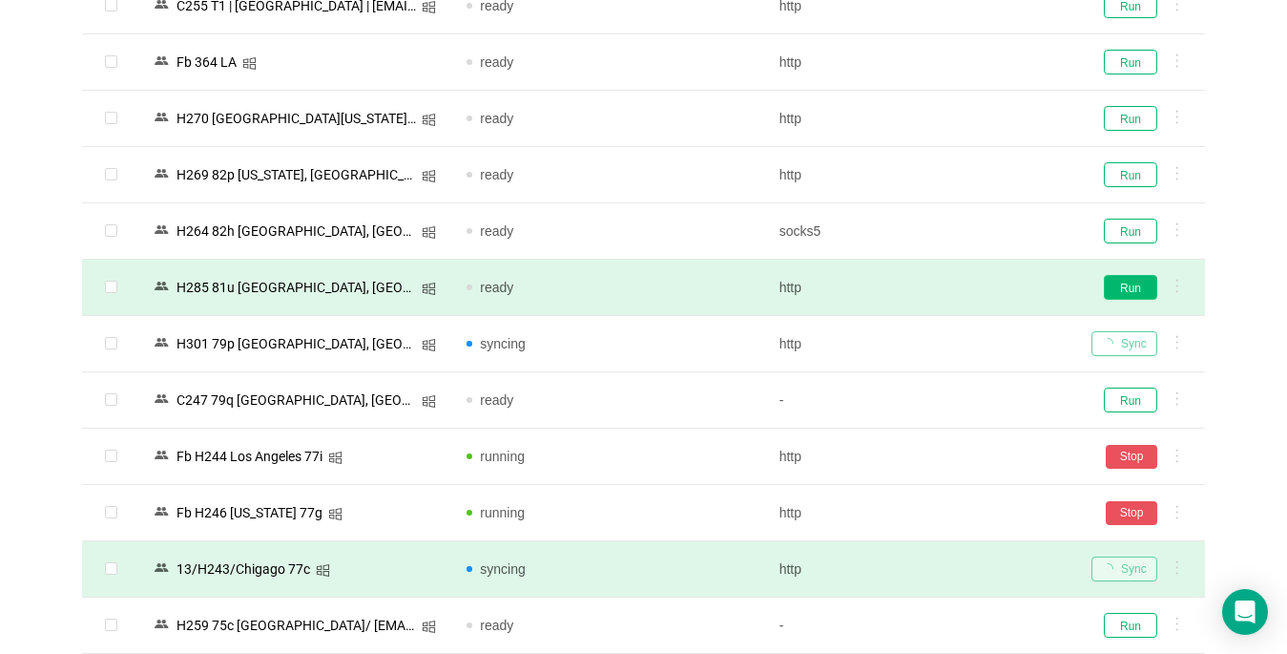
click at [1126, 285] on button "Run" at bounding box center [1130, 287] width 53 height 25
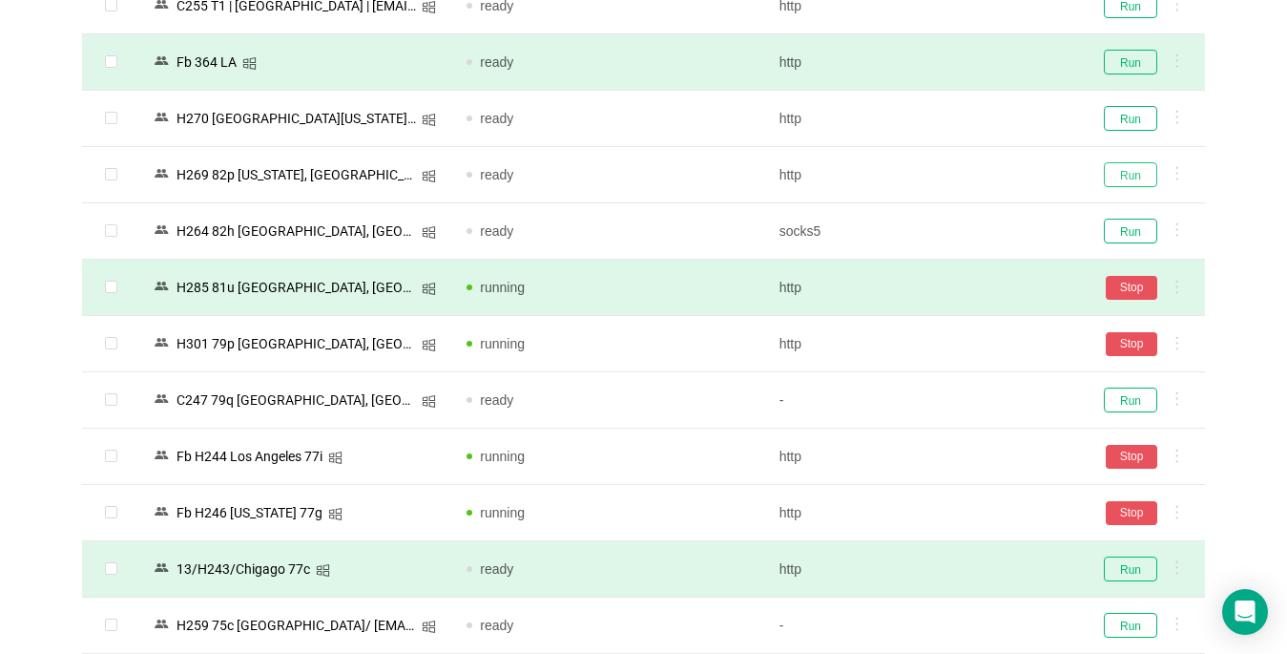
click at [1130, 175] on button "Run" at bounding box center [1130, 174] width 53 height 25
click at [1144, 58] on button "Run" at bounding box center [1130, 62] width 53 height 25
